Goal: Check status: Check status

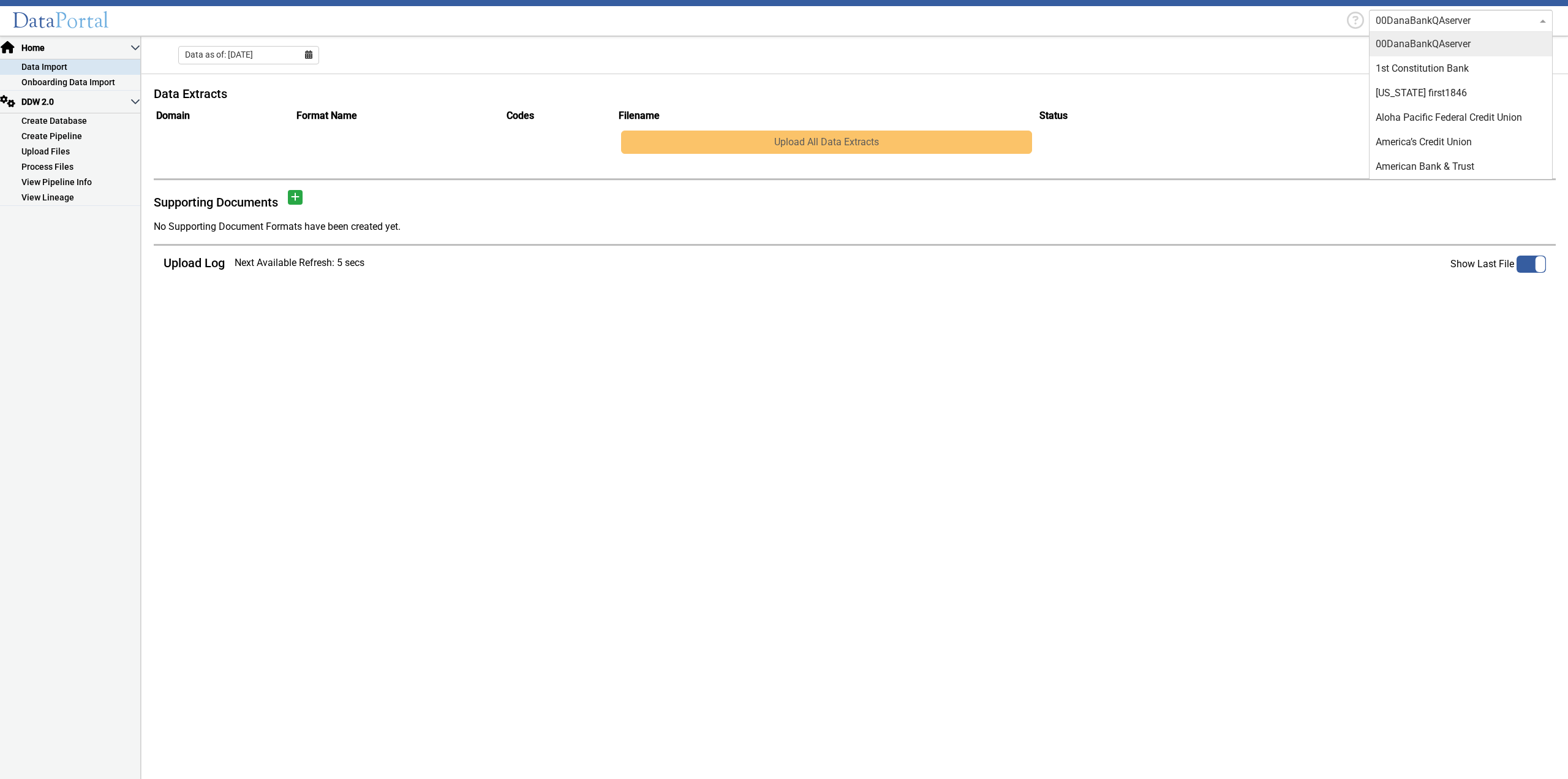
click at [1442, 20] on input "text" at bounding box center [1448, 20] width 145 height 14
type input "first har"
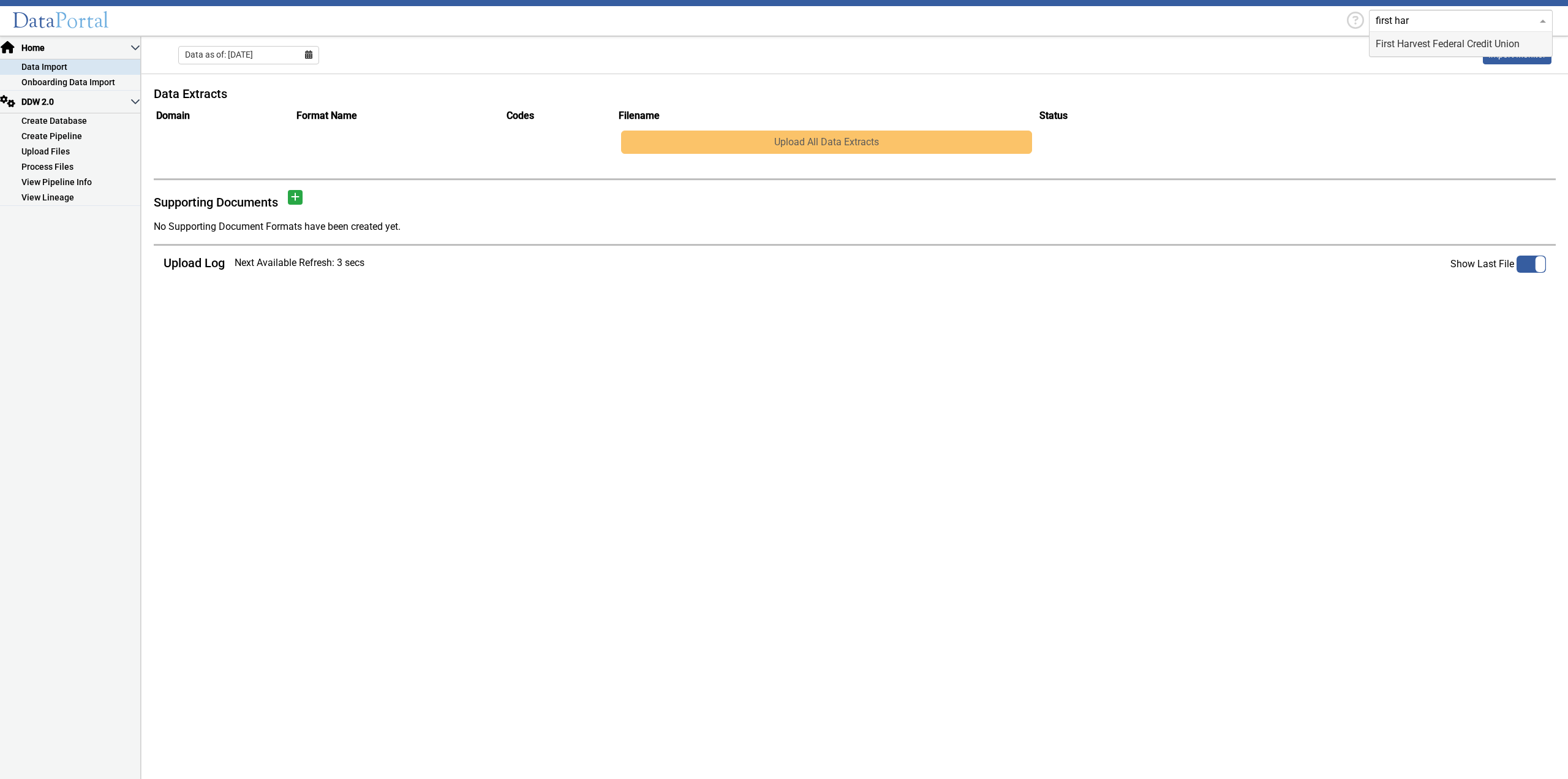
drag, startPoint x: 1444, startPoint y: 40, endPoint x: 1407, endPoint y: 71, distance: 48.3
click at [1443, 40] on div "First Harvest Federal Credit Union" at bounding box center [1460, 44] width 182 height 24
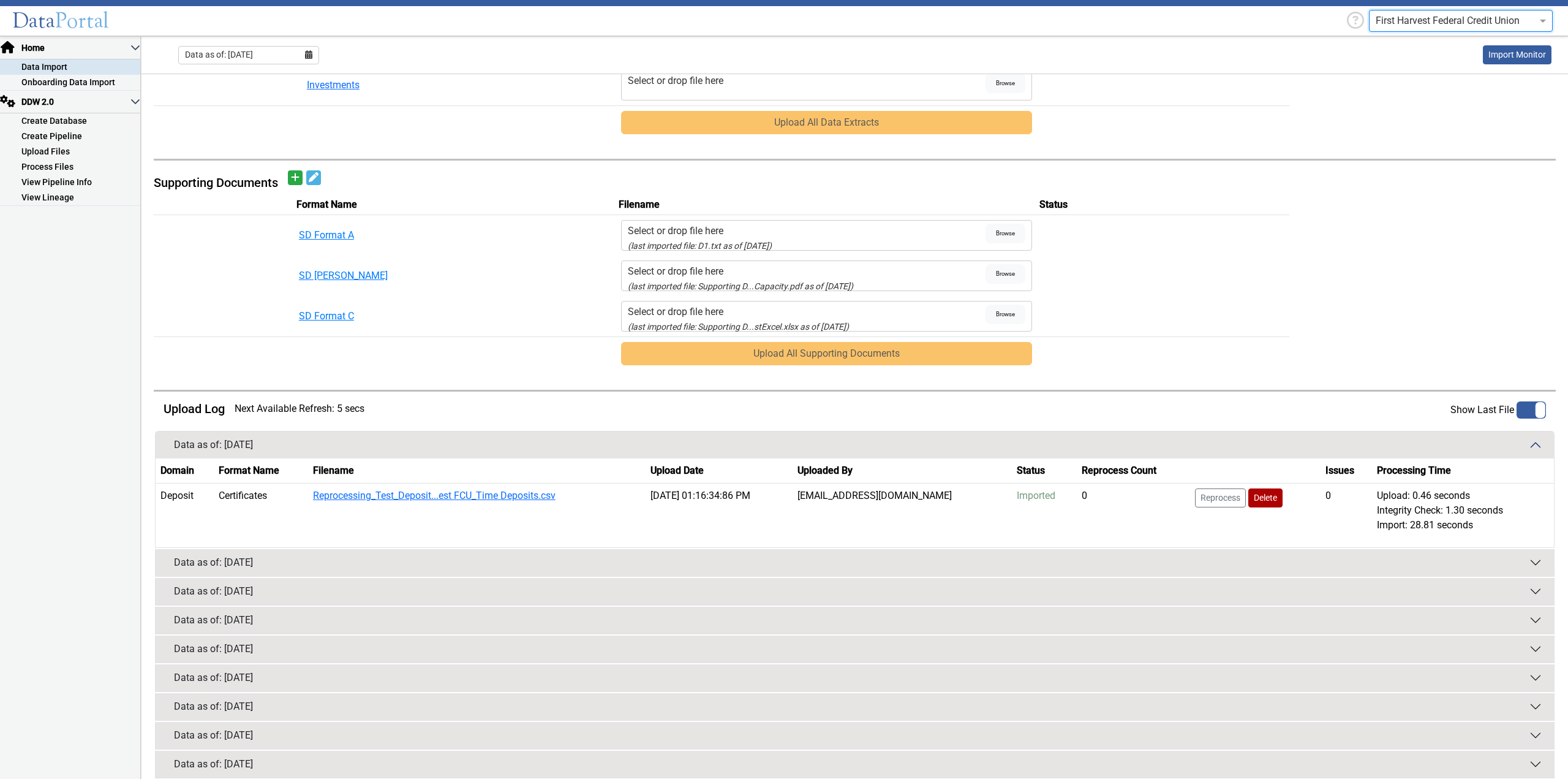
scroll to position [472, 0]
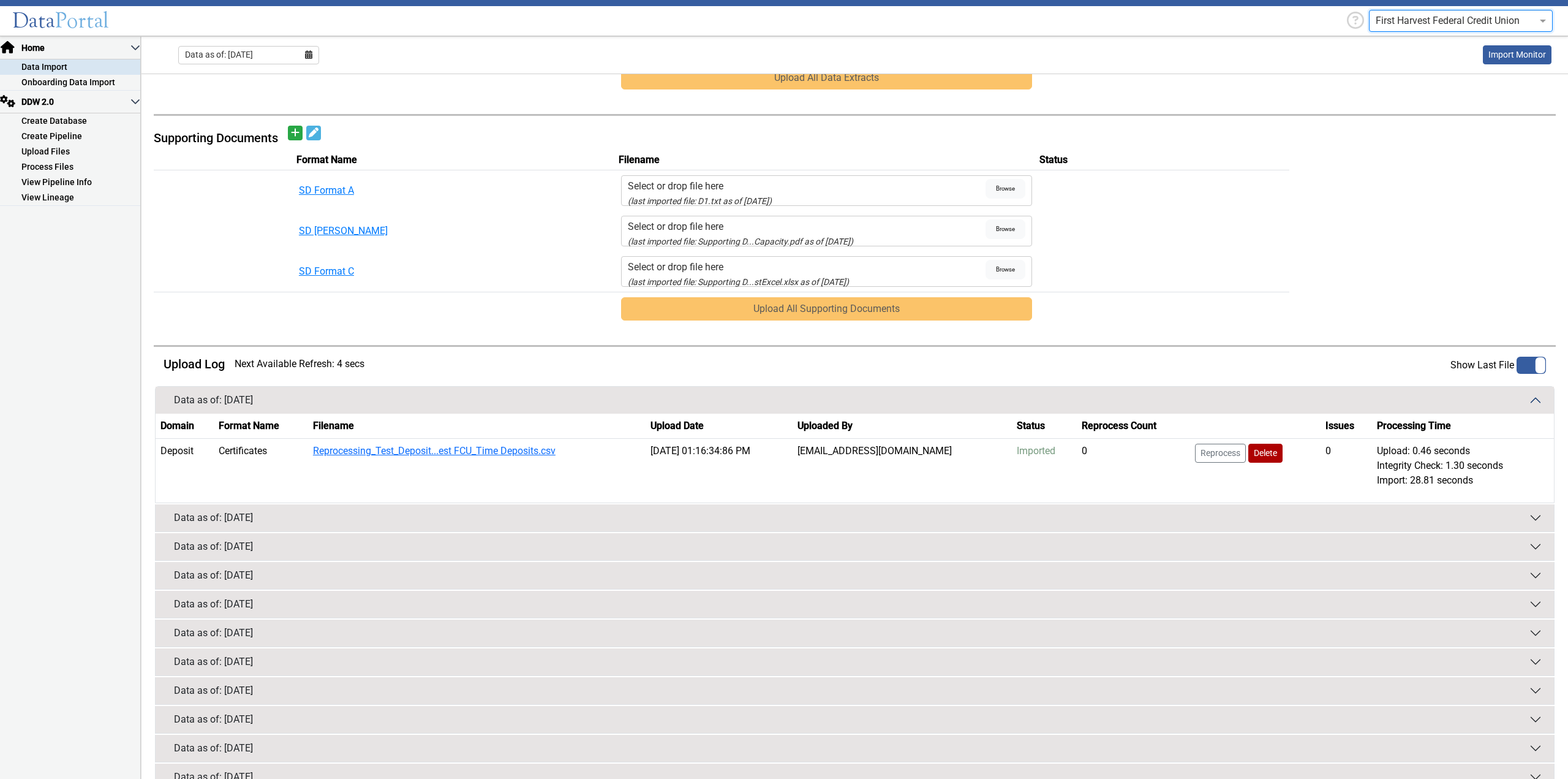
click at [1101, 522] on button "Data as of: [DATE]" at bounding box center [854, 517] width 1398 height 27
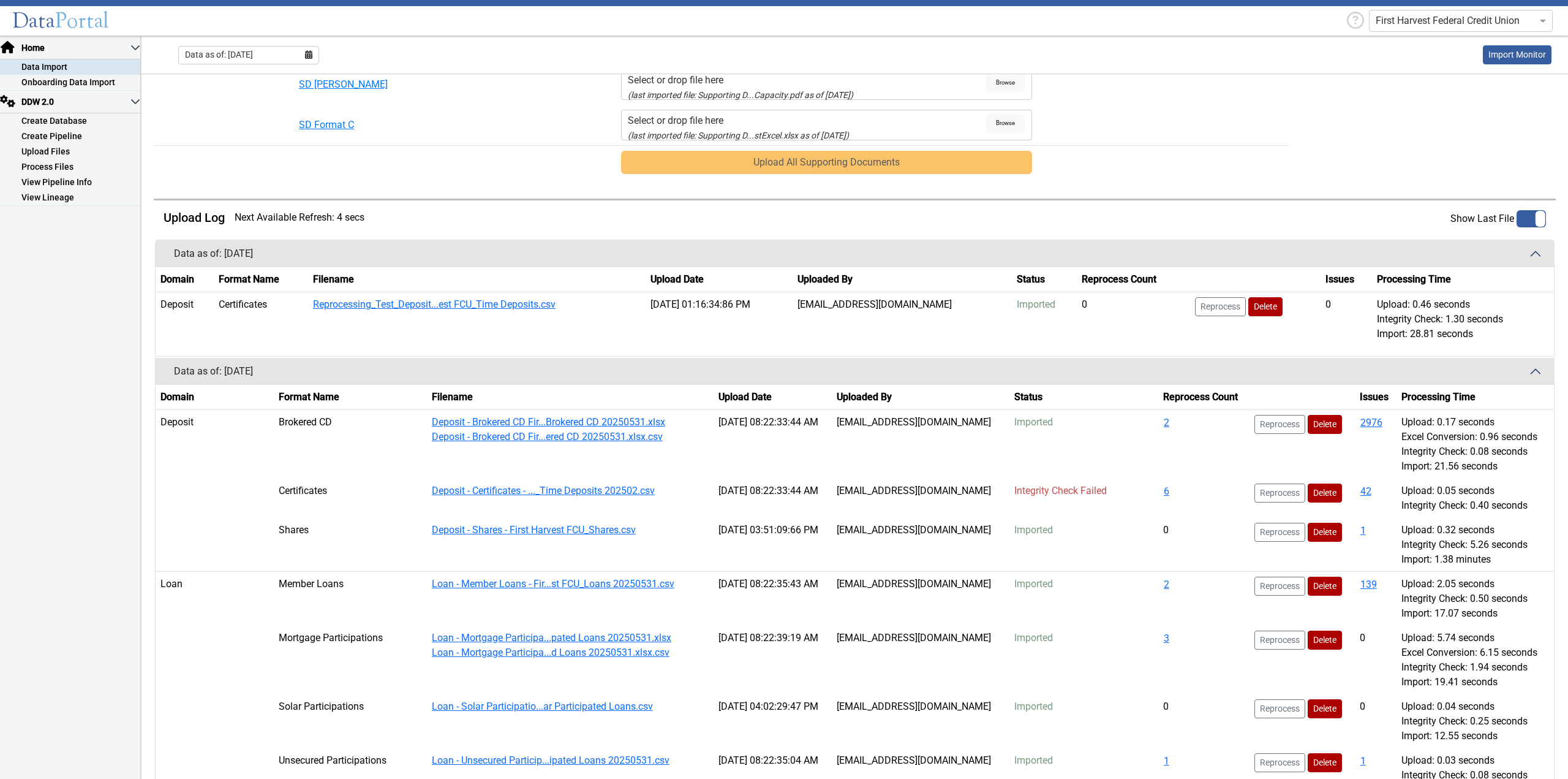
scroll to position [778, 0]
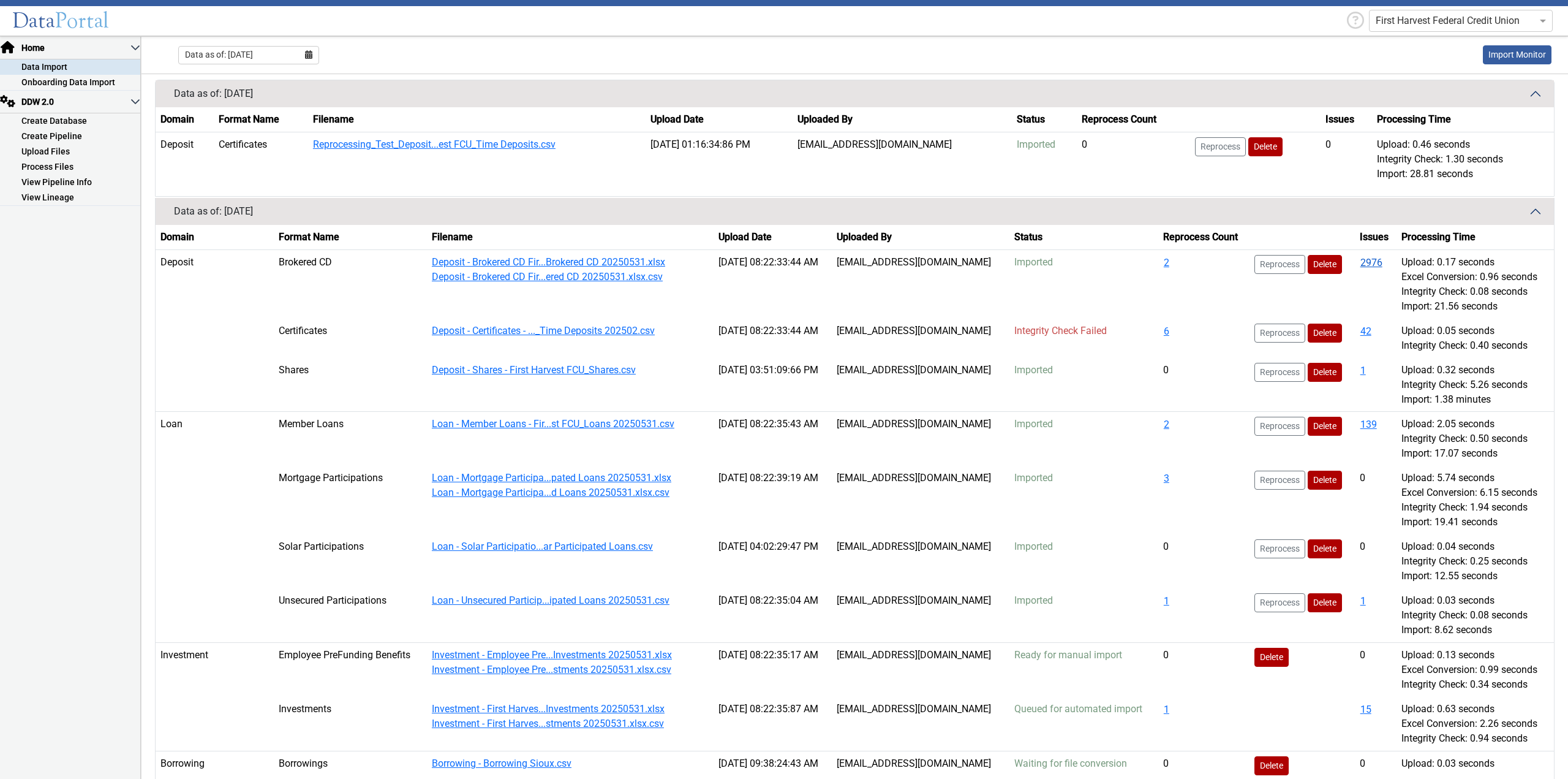
click at [1370, 261] on button "2976" at bounding box center [1371, 262] width 24 height 16
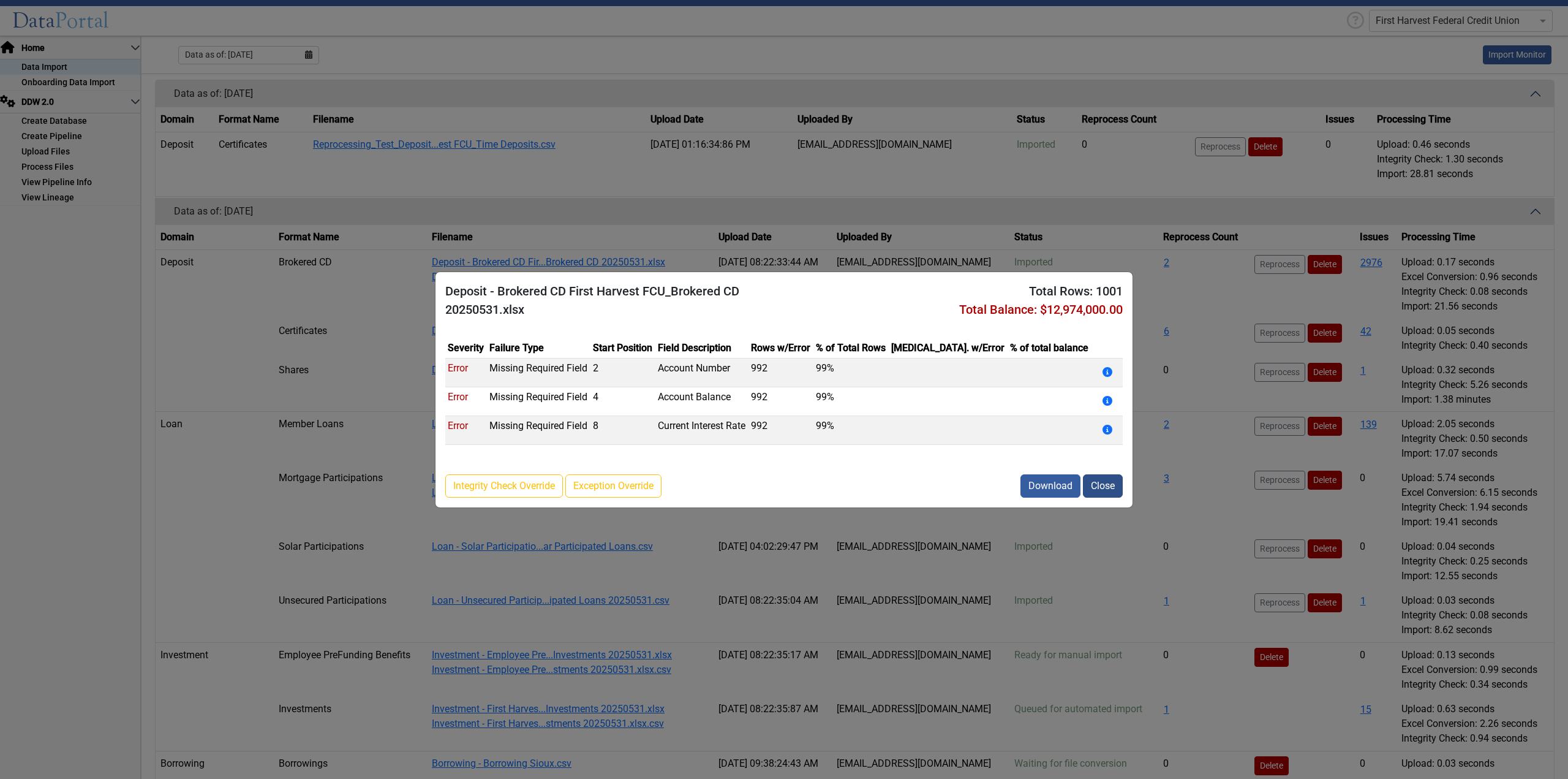
click at [1101, 486] on button "Close" at bounding box center [1102, 486] width 40 height 24
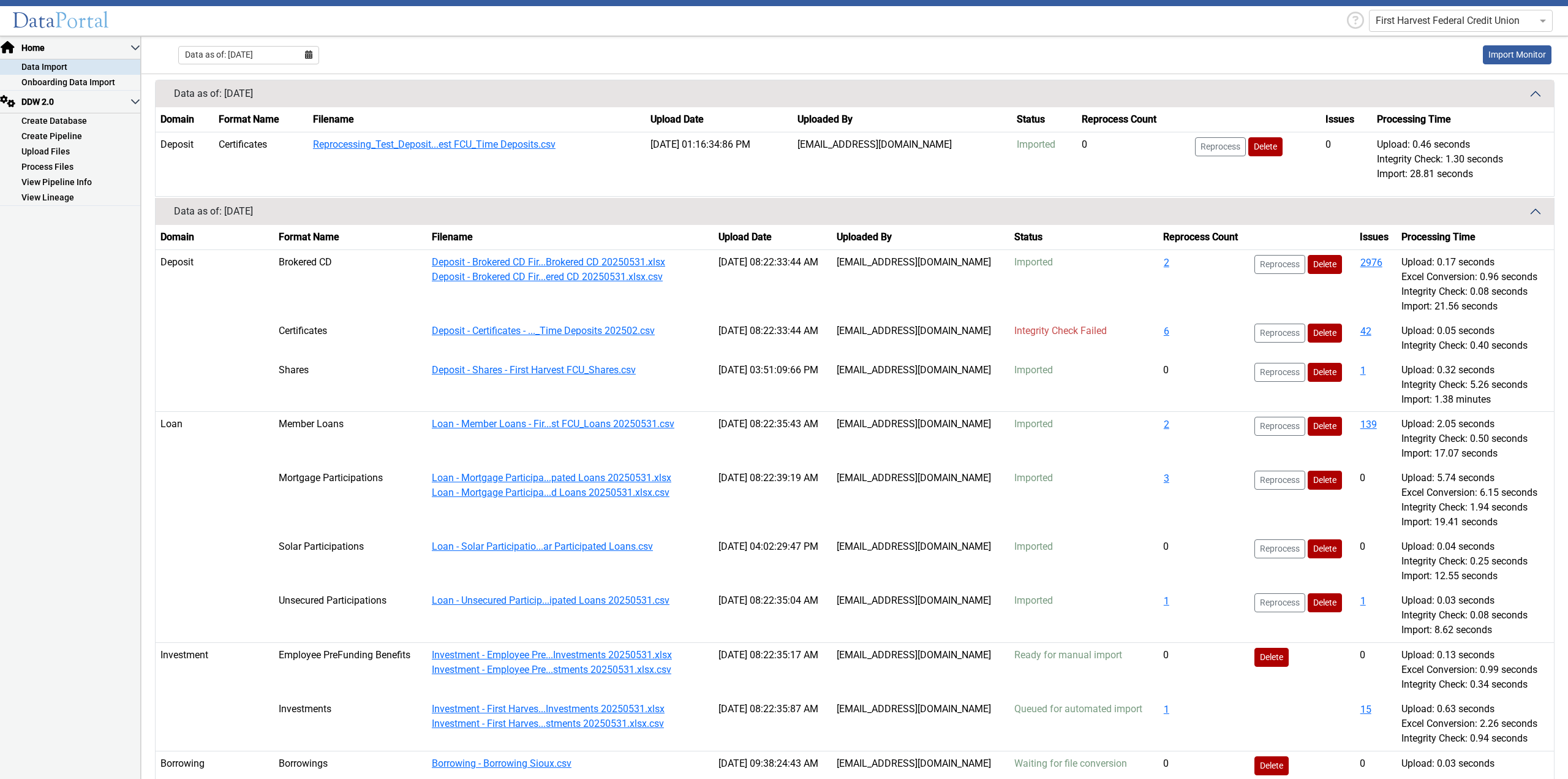
drag, startPoint x: 1348, startPoint y: 258, endPoint x: 1376, endPoint y: 261, distance: 28.2
click at [1375, 258] on td "2976" at bounding box center [1375, 284] width 42 height 69
drag, startPoint x: 1381, startPoint y: 262, endPoint x: 1350, endPoint y: 262, distance: 31.0
click at [1354, 262] on td "2976" at bounding box center [1375, 284] width 42 height 69
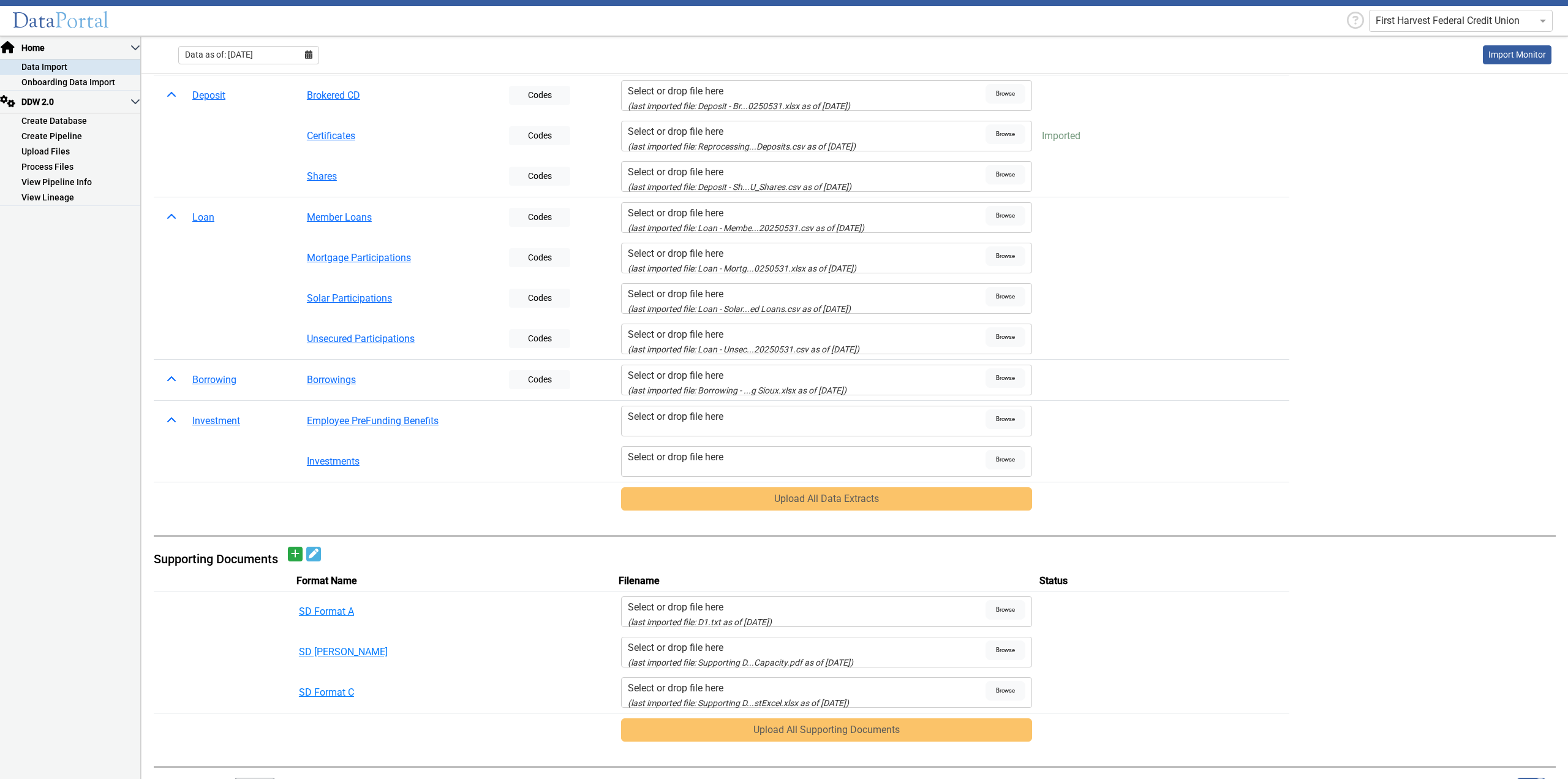
scroll to position [0, 0]
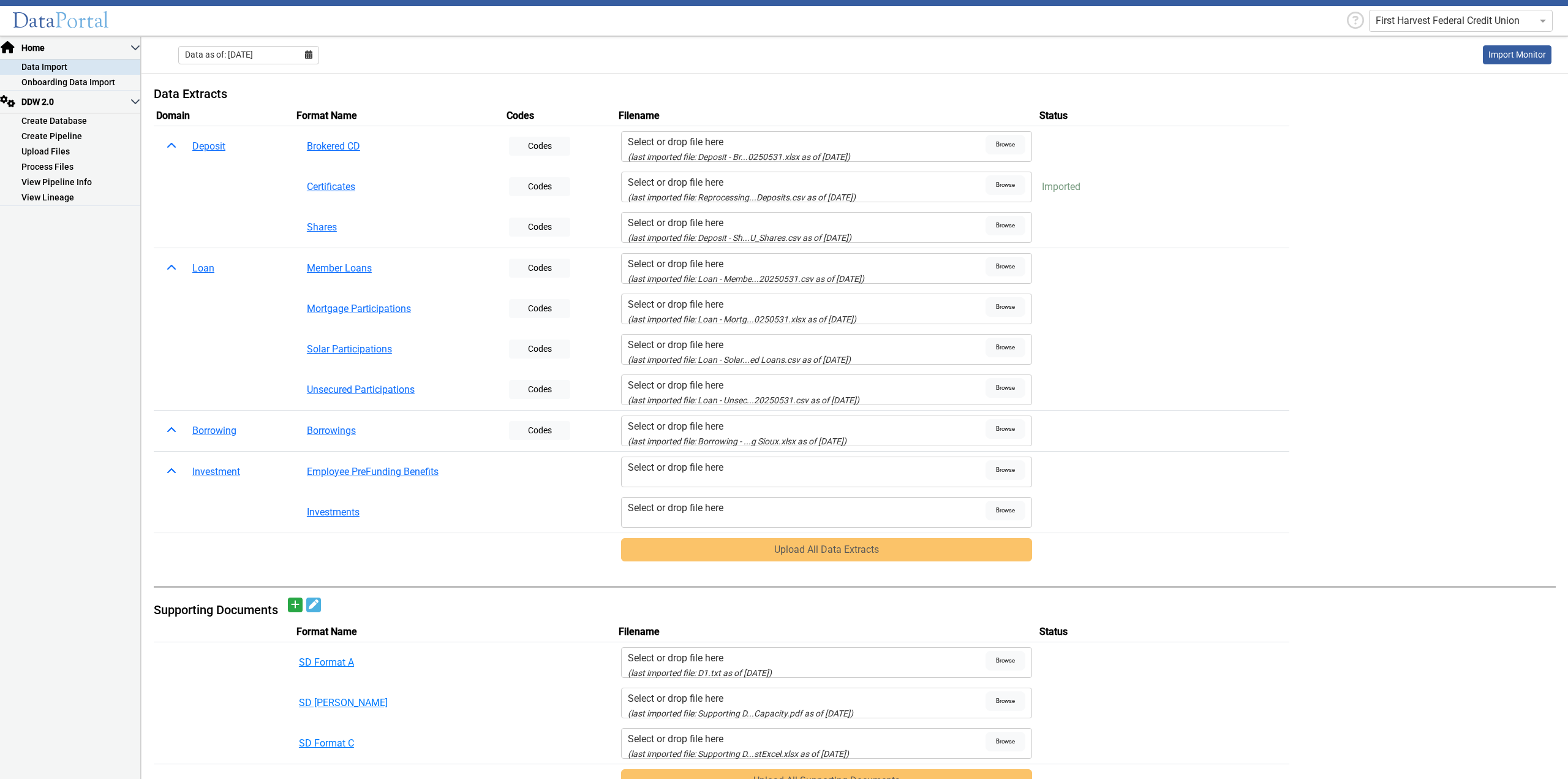
click at [253, 52] on span "Data as of: [DATE]" at bounding box center [219, 55] width 68 height 13
click at [251, 177] on button "Aug" at bounding box center [249, 179] width 40 height 19
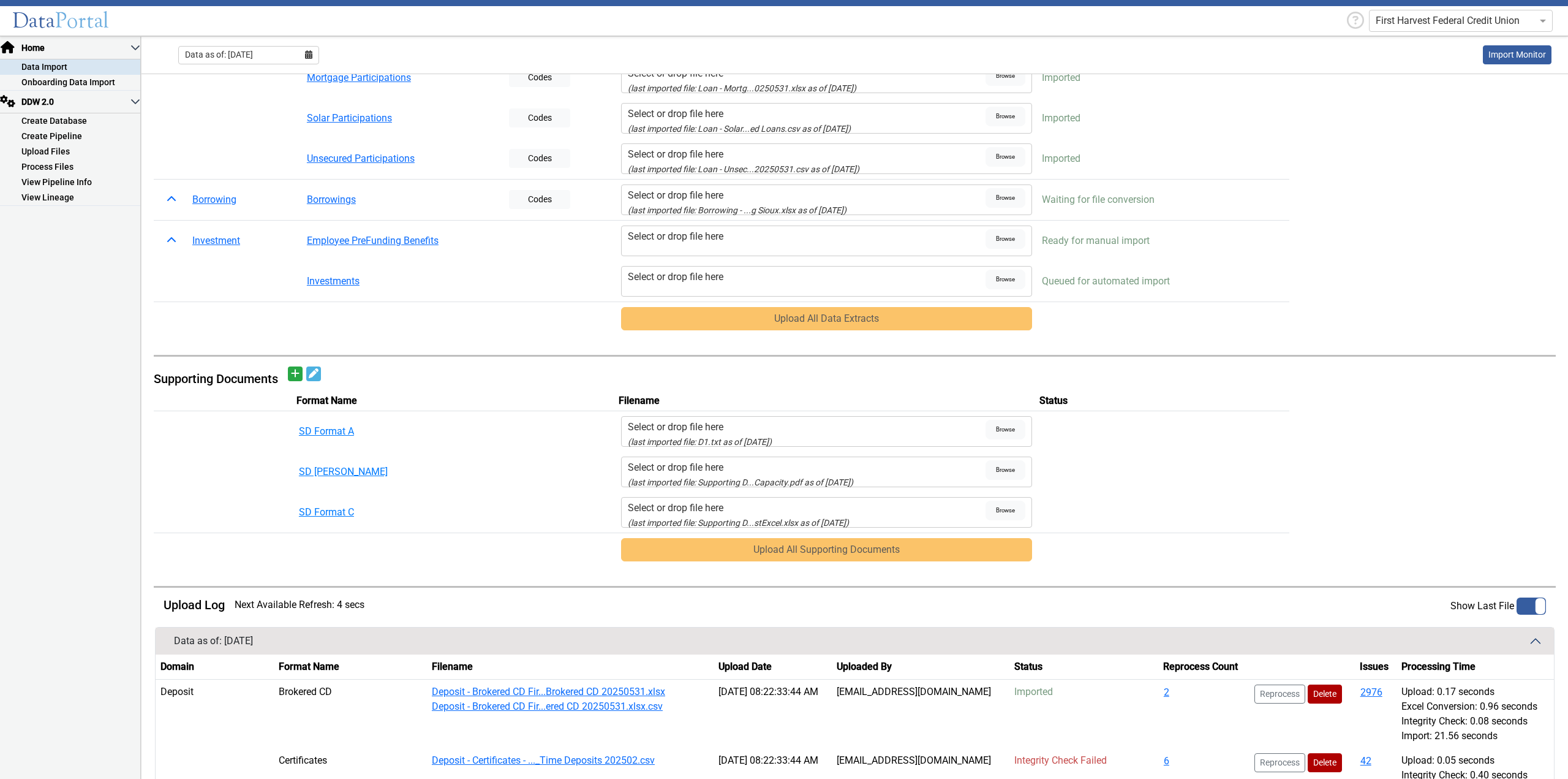
scroll to position [368, 0]
